Goal: Information Seeking & Learning: Learn about a topic

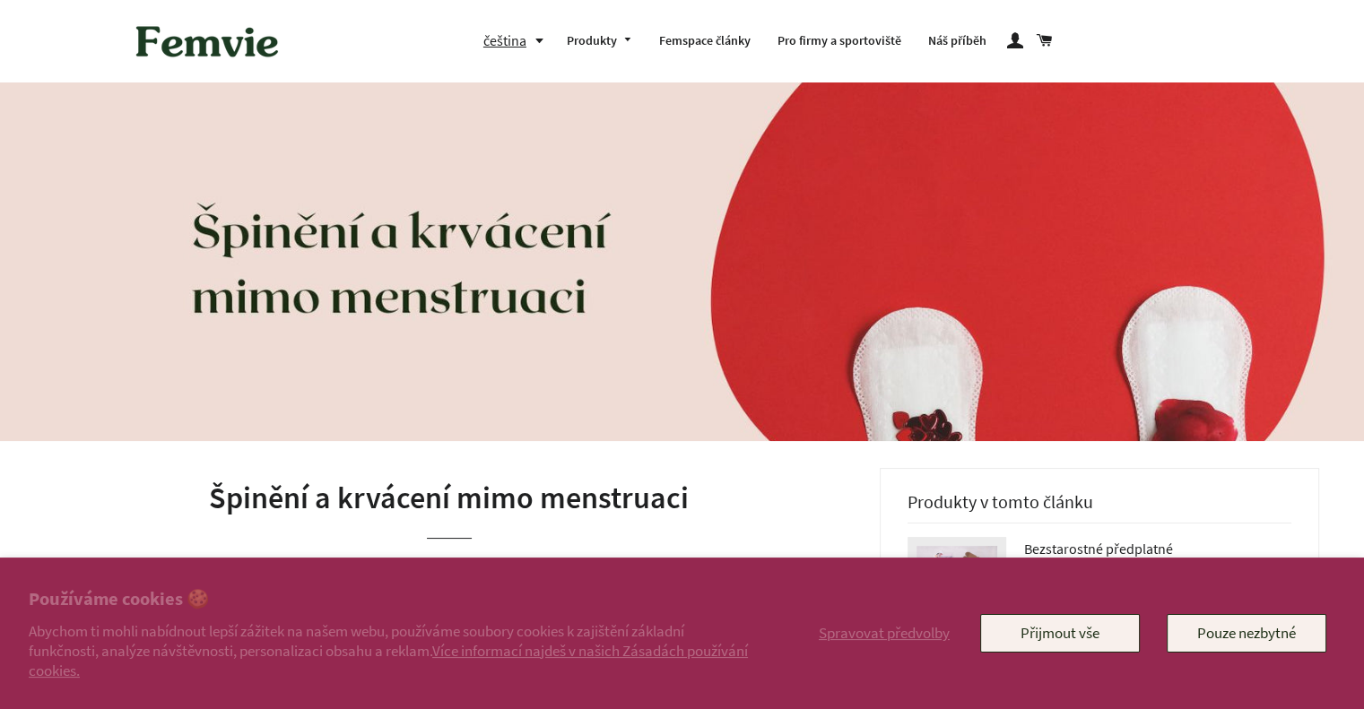
scroll to position [448, 0]
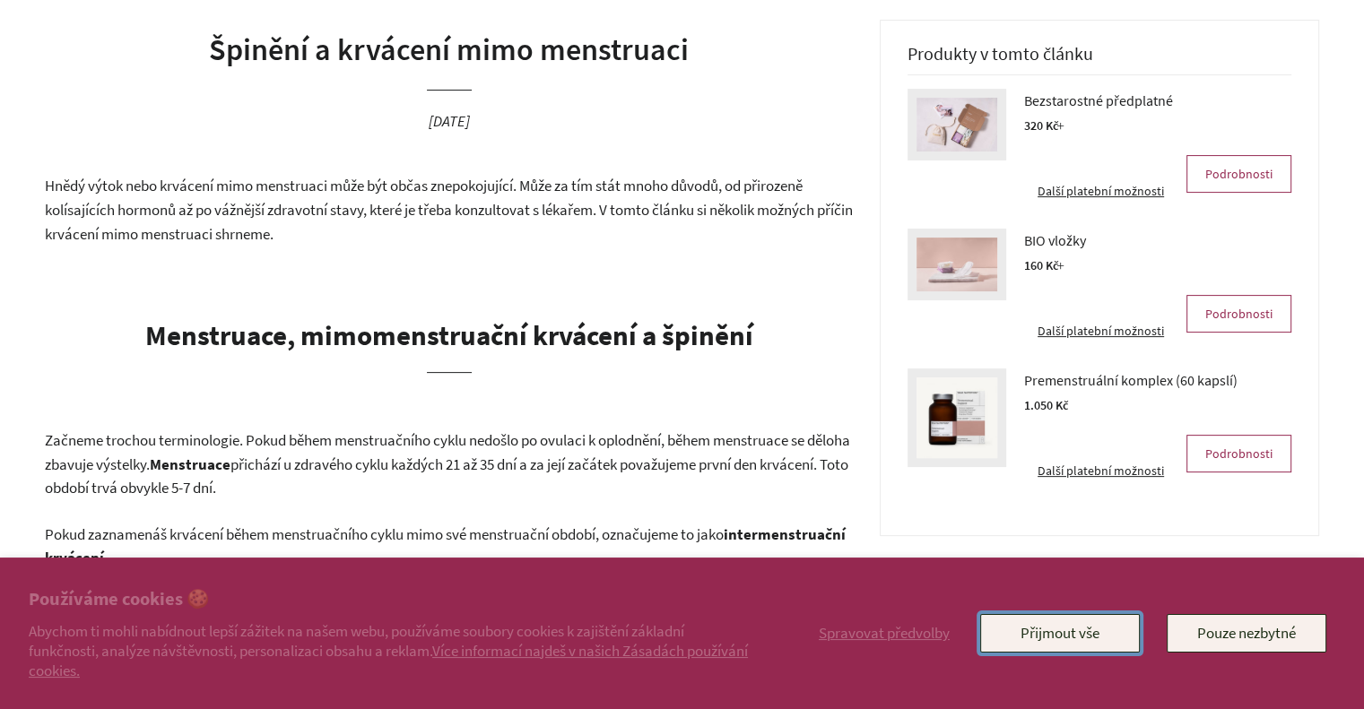
click at [1015, 628] on button "Přijmout vše" at bounding box center [1060, 633] width 160 height 38
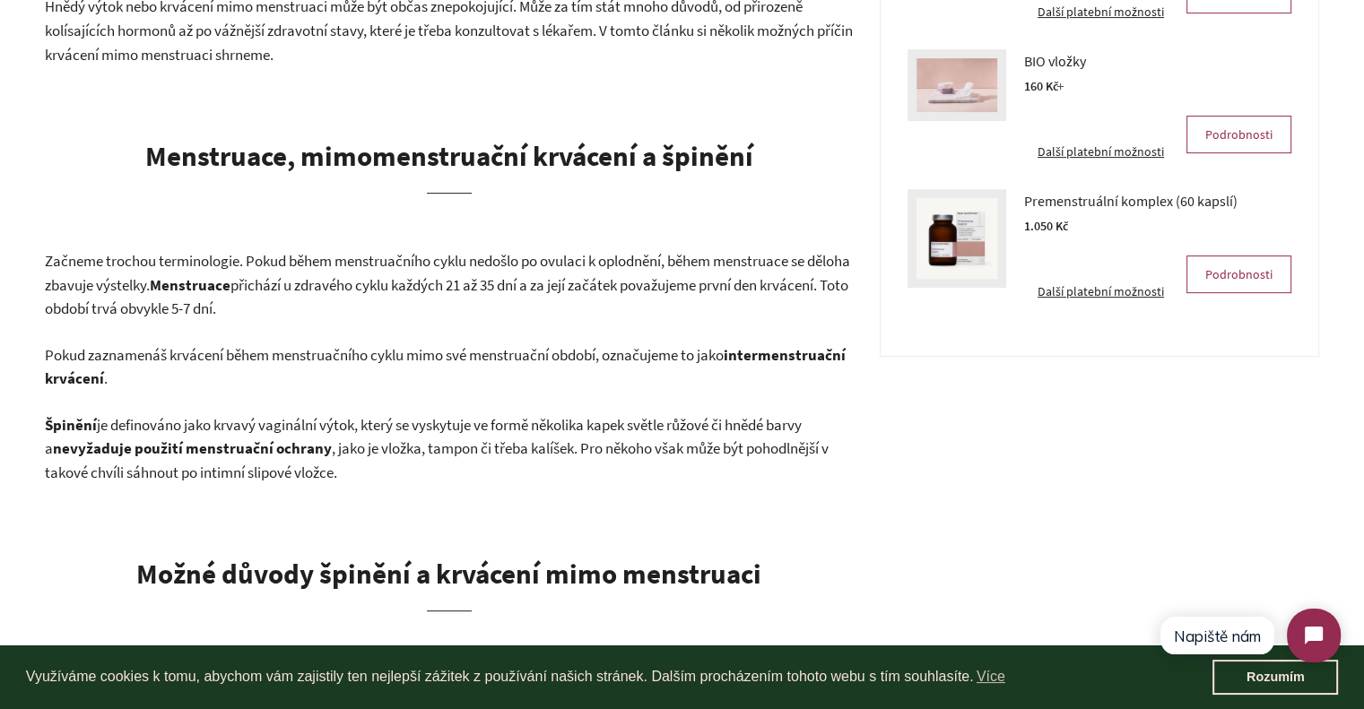
scroll to position [717, 0]
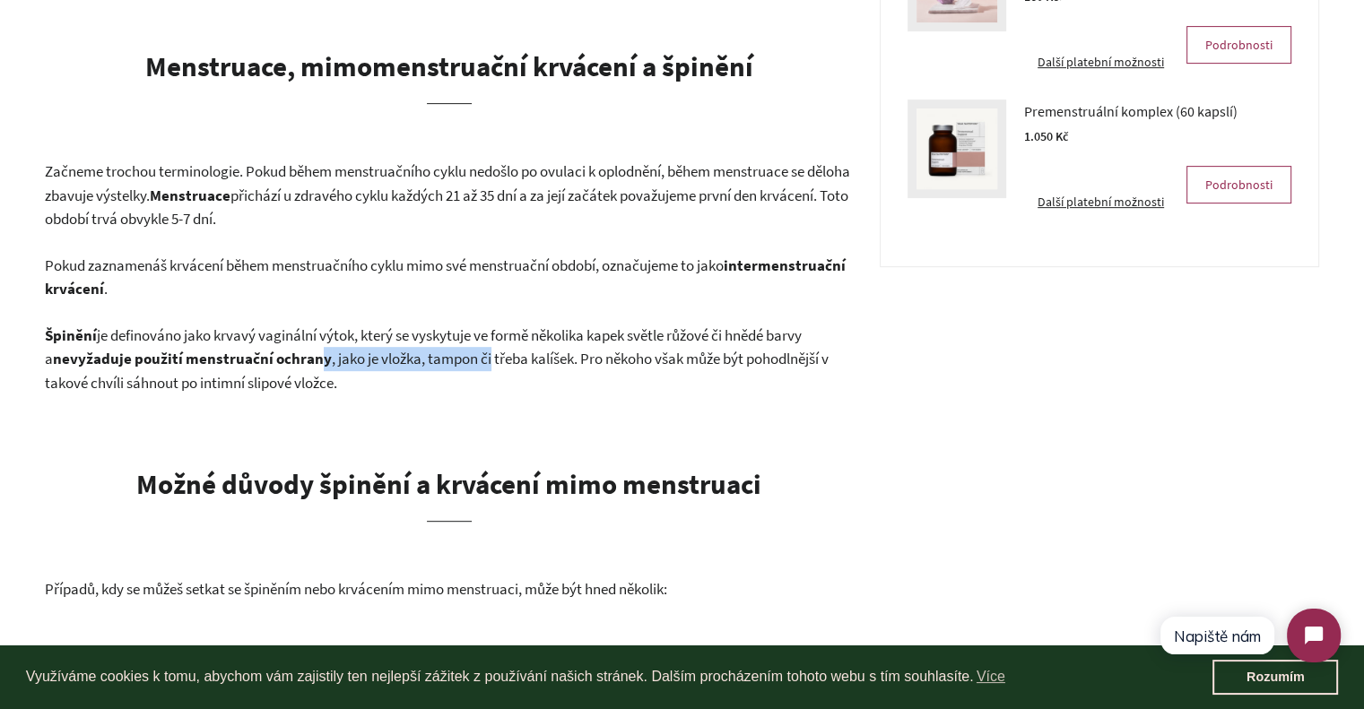
drag, startPoint x: 307, startPoint y: 364, endPoint x: 478, endPoint y: 361, distance: 171.3
click at [478, 361] on p "Špinění je definováno jako krvavý vaginální výtok, který se vyskytuje ve formě …" at bounding box center [449, 360] width 808 height 72
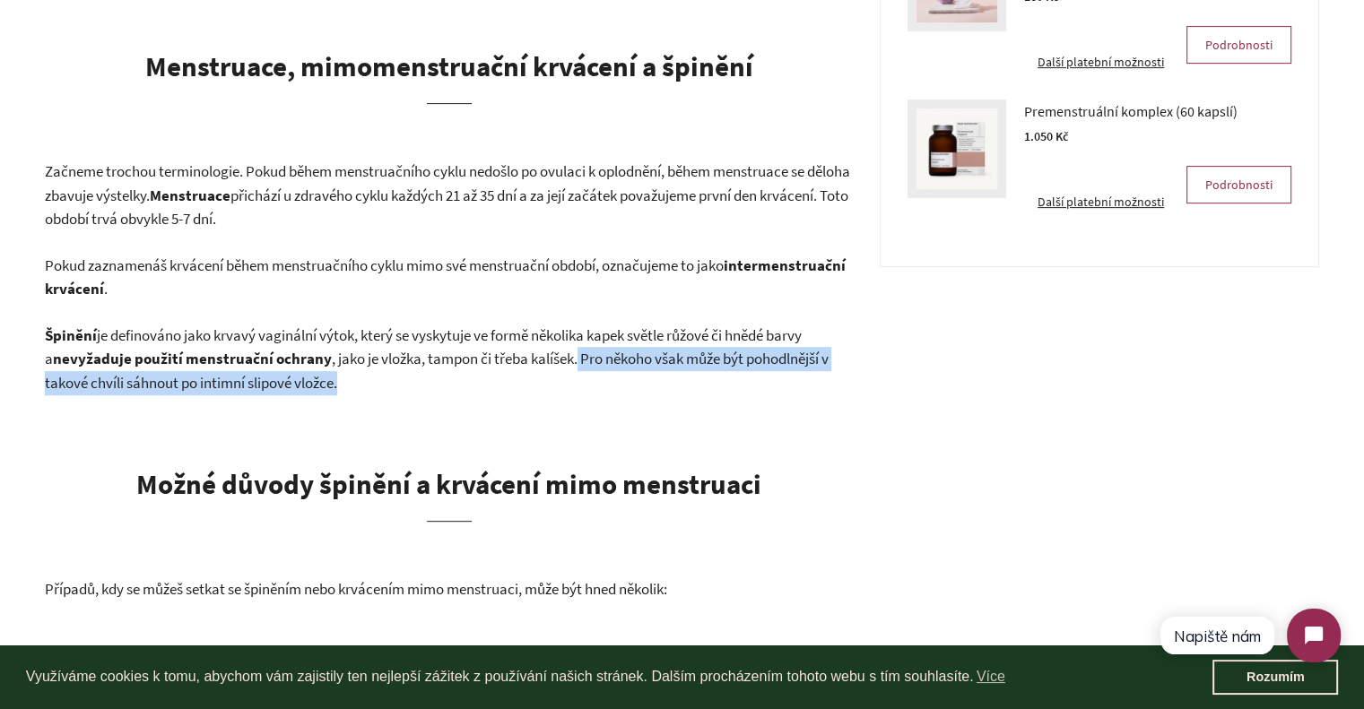
drag, startPoint x: 569, startPoint y: 355, endPoint x: 602, endPoint y: 386, distance: 45.1
click at [602, 386] on p "Špinění je definováno jako krvavý vaginální výtok, který se vyskytuje ve formě …" at bounding box center [449, 360] width 808 height 72
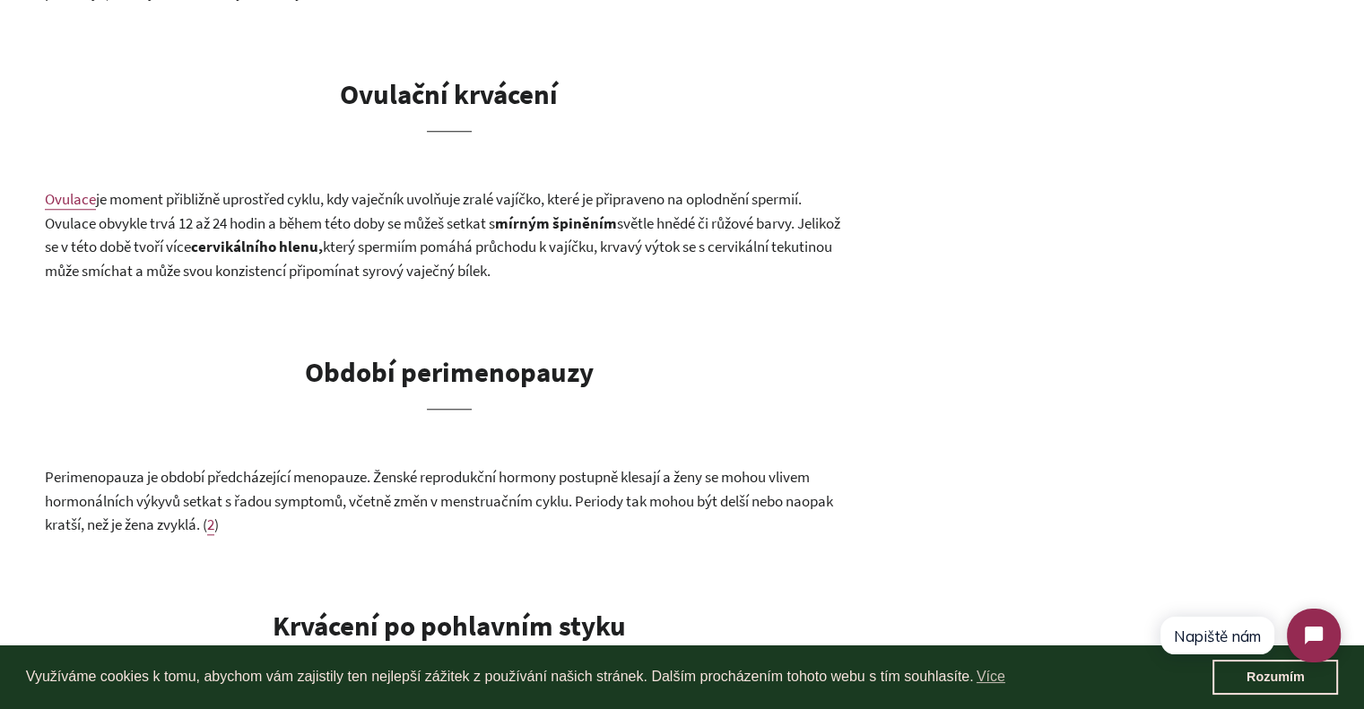
scroll to position [1704, 0]
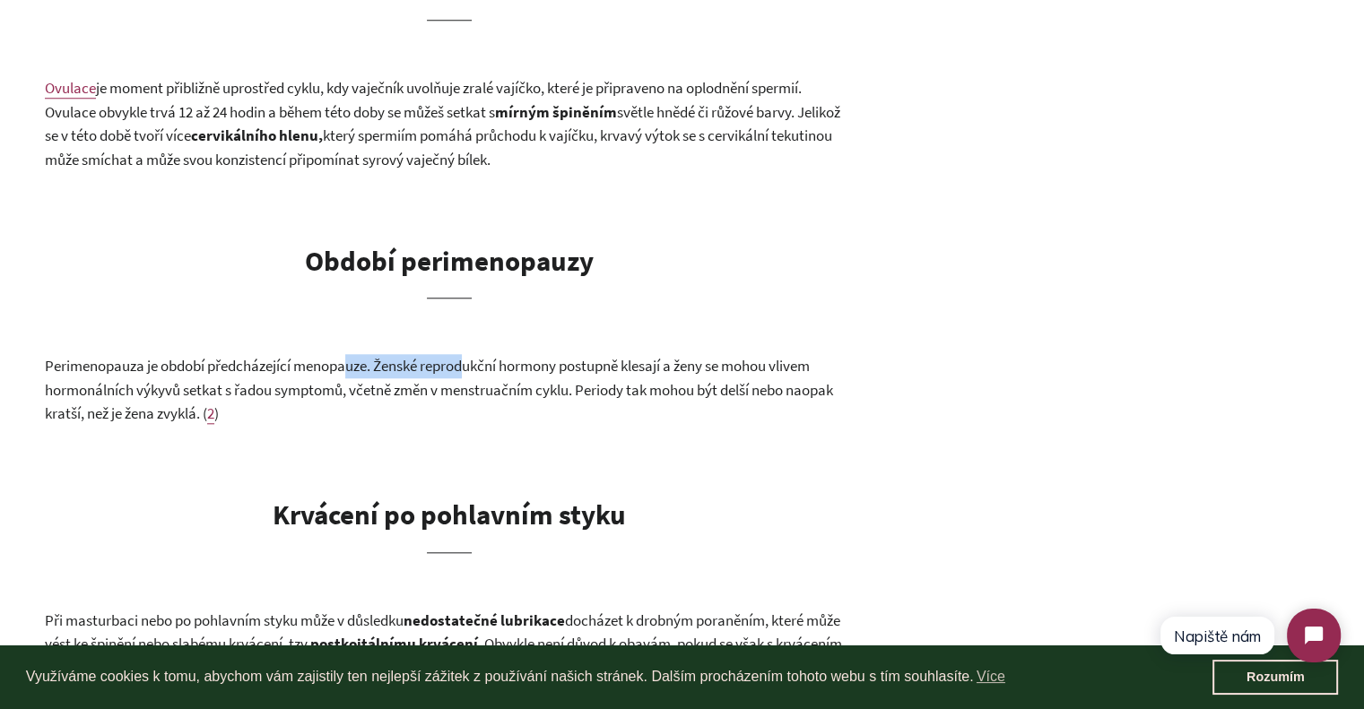
drag, startPoint x: 355, startPoint y: 367, endPoint x: 471, endPoint y: 366, distance: 115.7
click at [471, 366] on span "Perimenopauza je období předcházející menopauze. Ženské reprodukční hormony pos…" at bounding box center [439, 389] width 788 height 67
click at [461, 419] on p "Perimenopauza je období předcházející menopauze. Ženské reprodukční hormony pos…" at bounding box center [449, 390] width 808 height 72
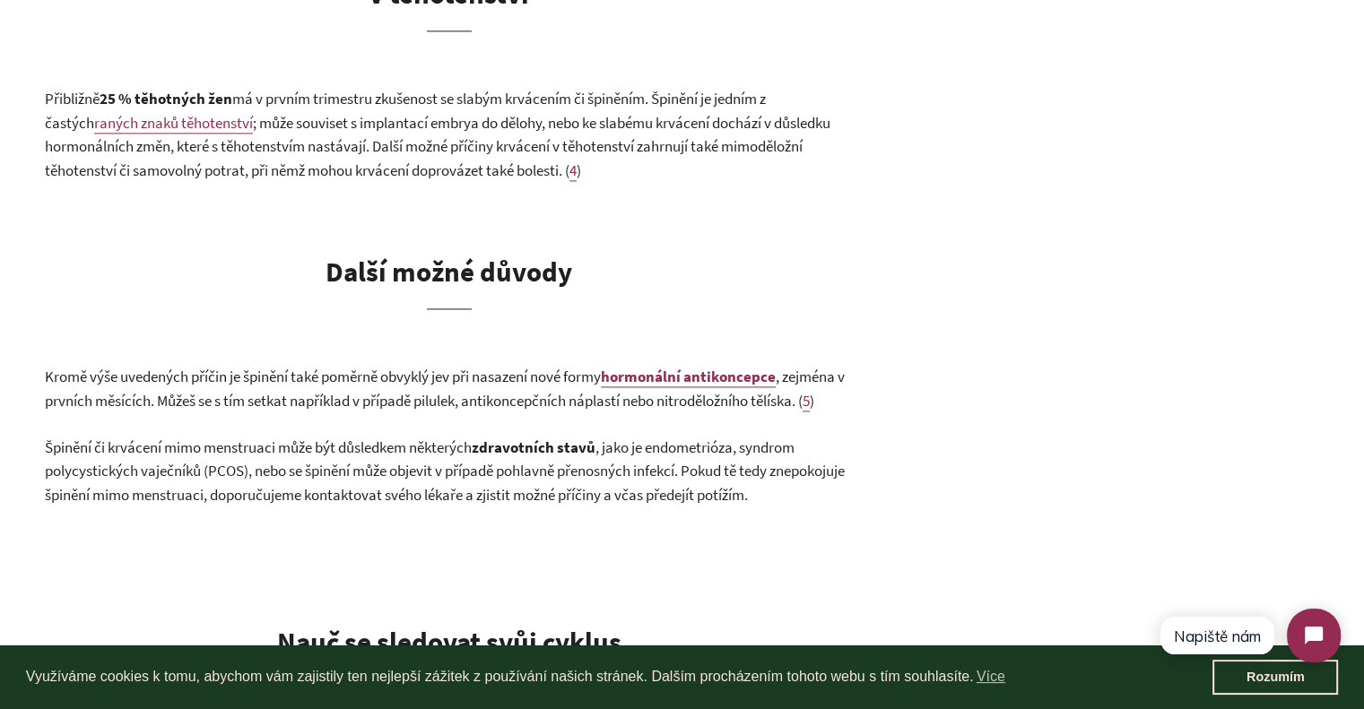
scroll to position [2511, 0]
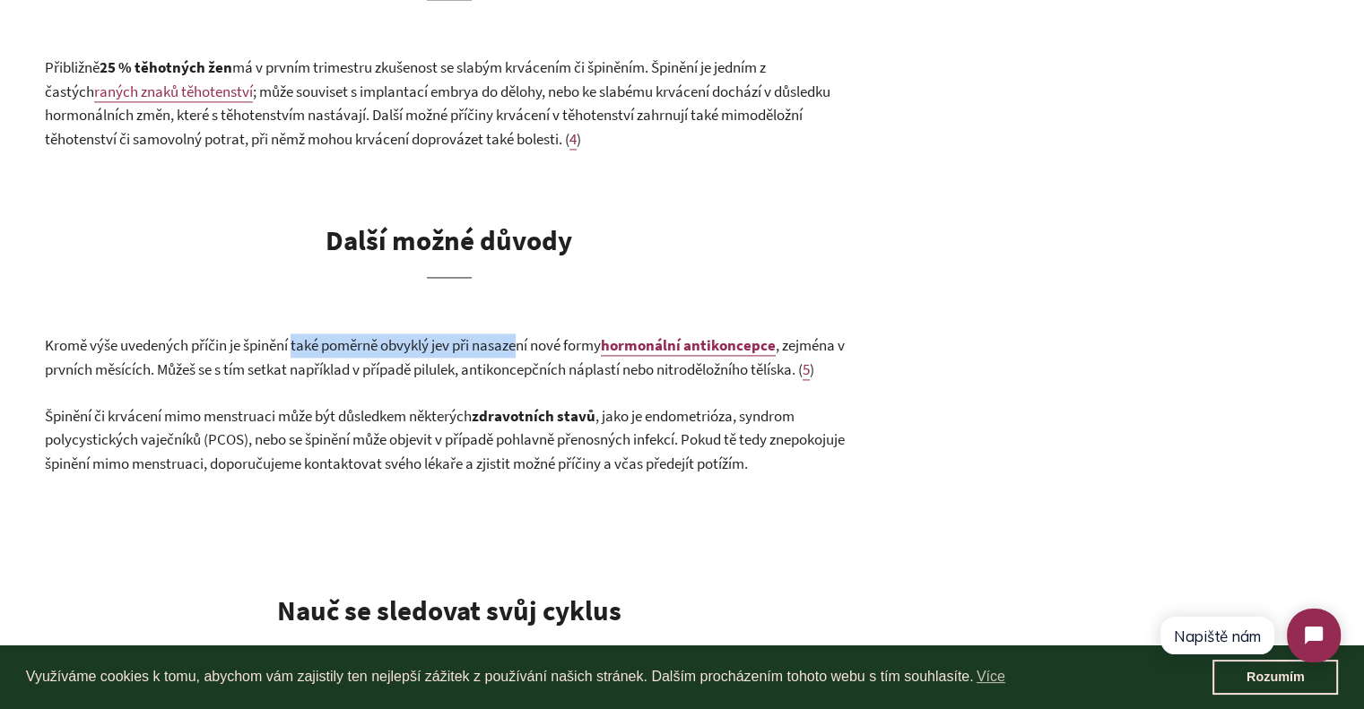
drag, startPoint x: 297, startPoint y: 342, endPoint x: 531, endPoint y: 342, distance: 234.0
click at [531, 342] on span "Kromě výše uvedených příčin je špinění také poměrně obvyklý jev při nasazení no…" at bounding box center [323, 345] width 556 height 20
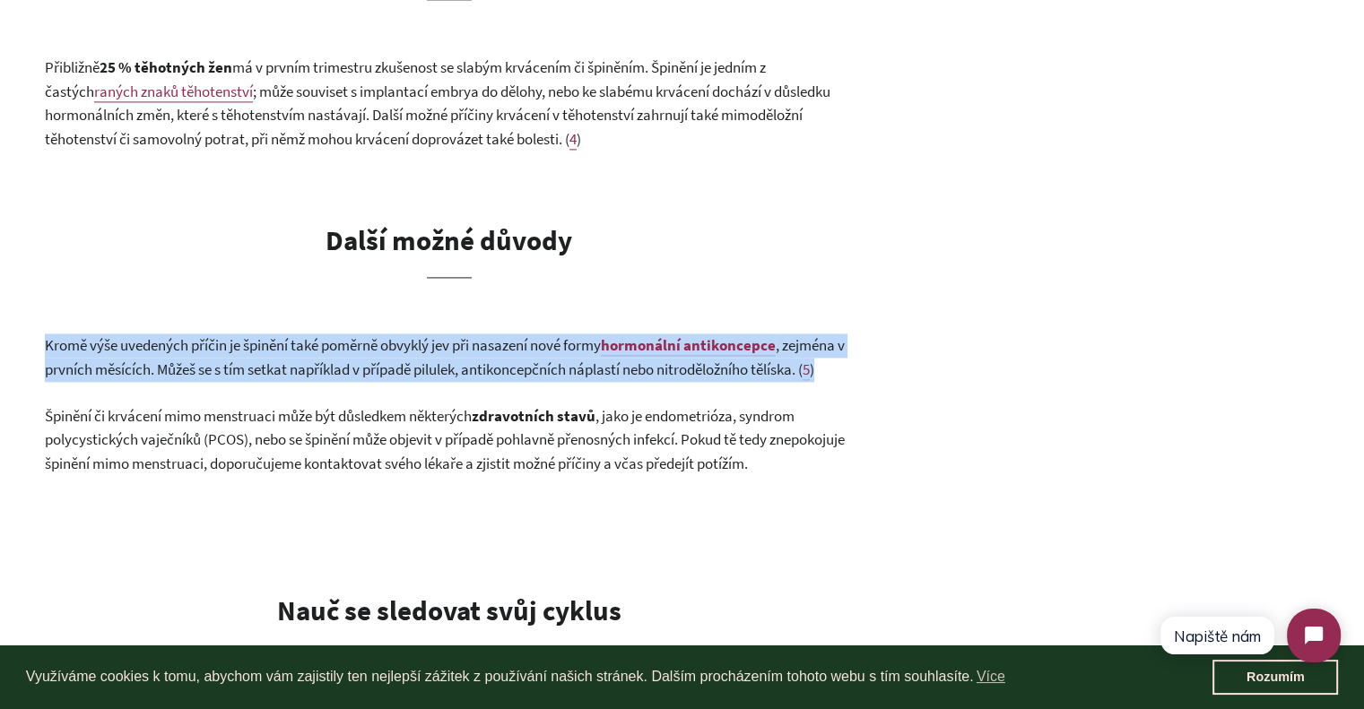
click at [531, 342] on span "Kromě výše uvedených příčin je špinění také poměrně obvyklý jev při nasazení no…" at bounding box center [323, 345] width 556 height 20
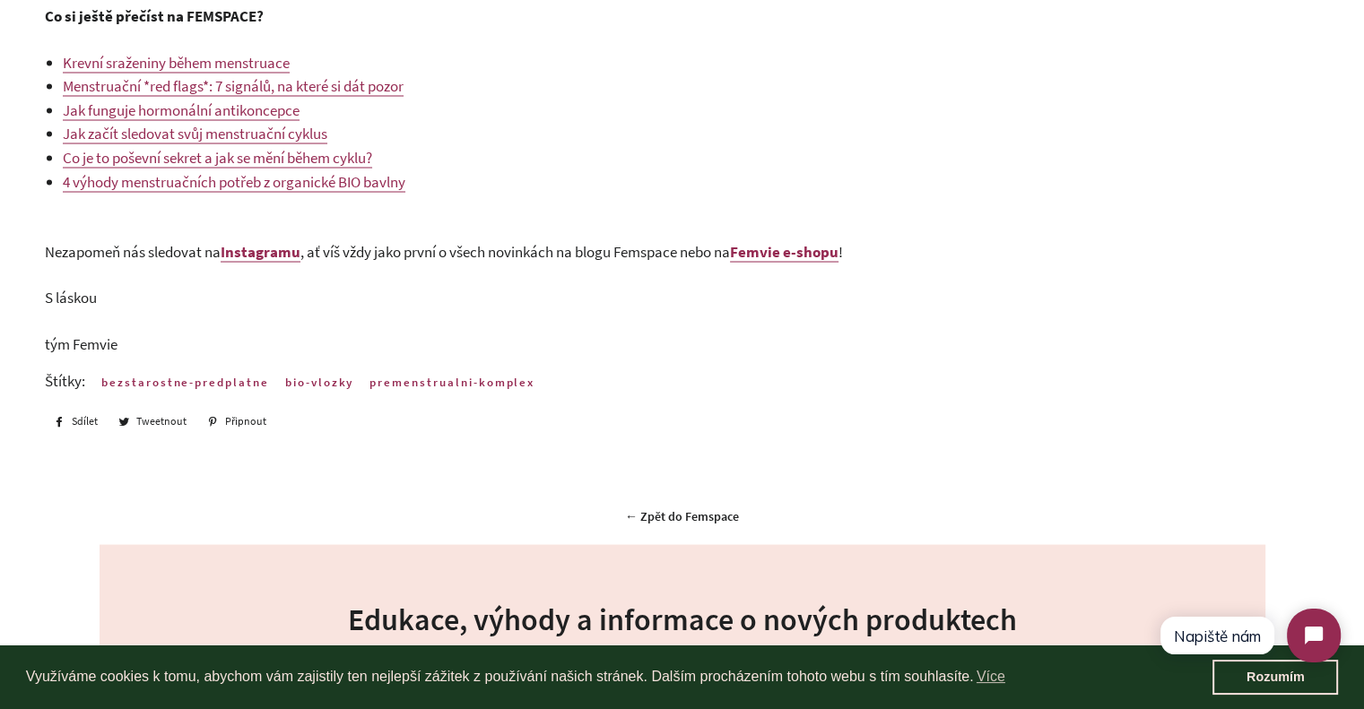
scroll to position [3408, 0]
